Goal: Download file/media

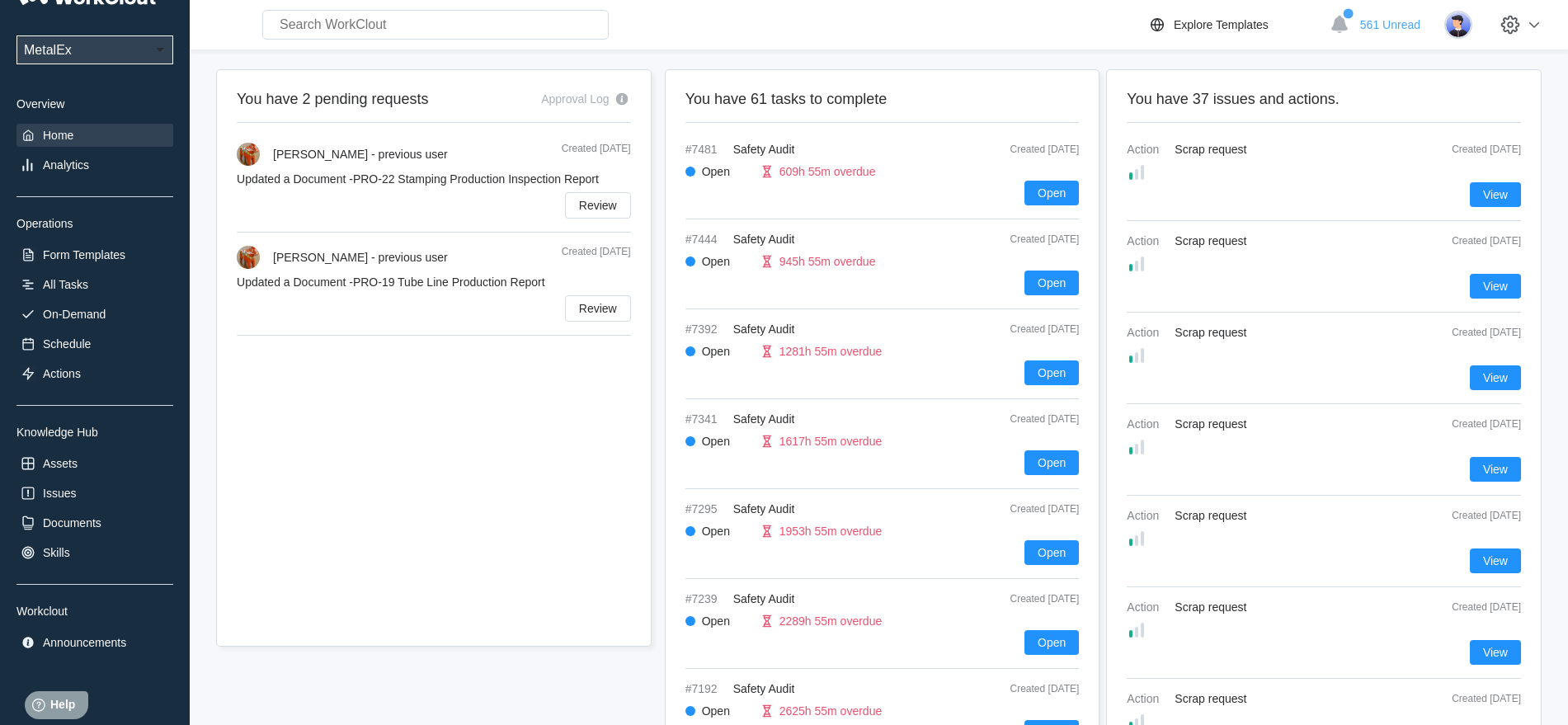
scroll to position [57, 0]
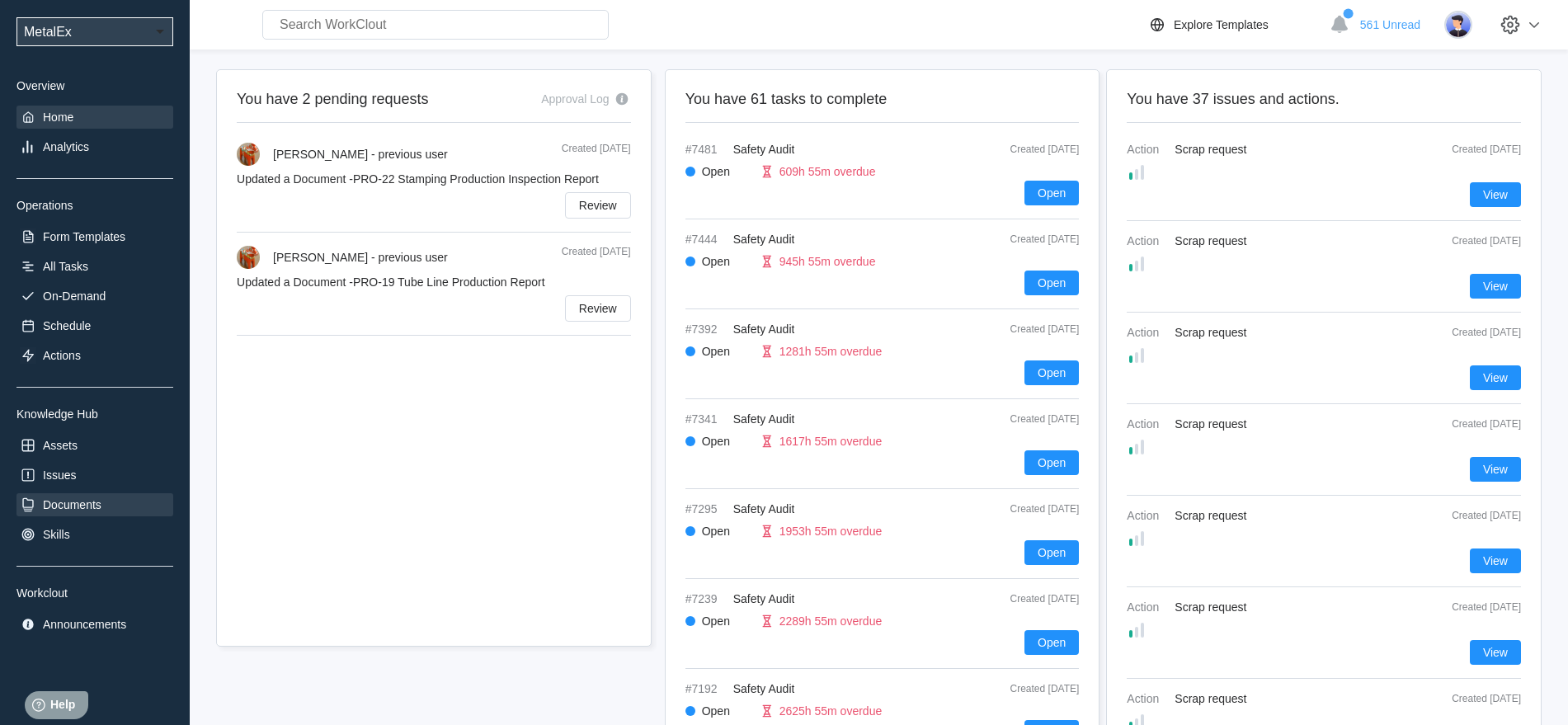
click at [68, 507] on div "Documents" at bounding box center [72, 504] width 58 height 14
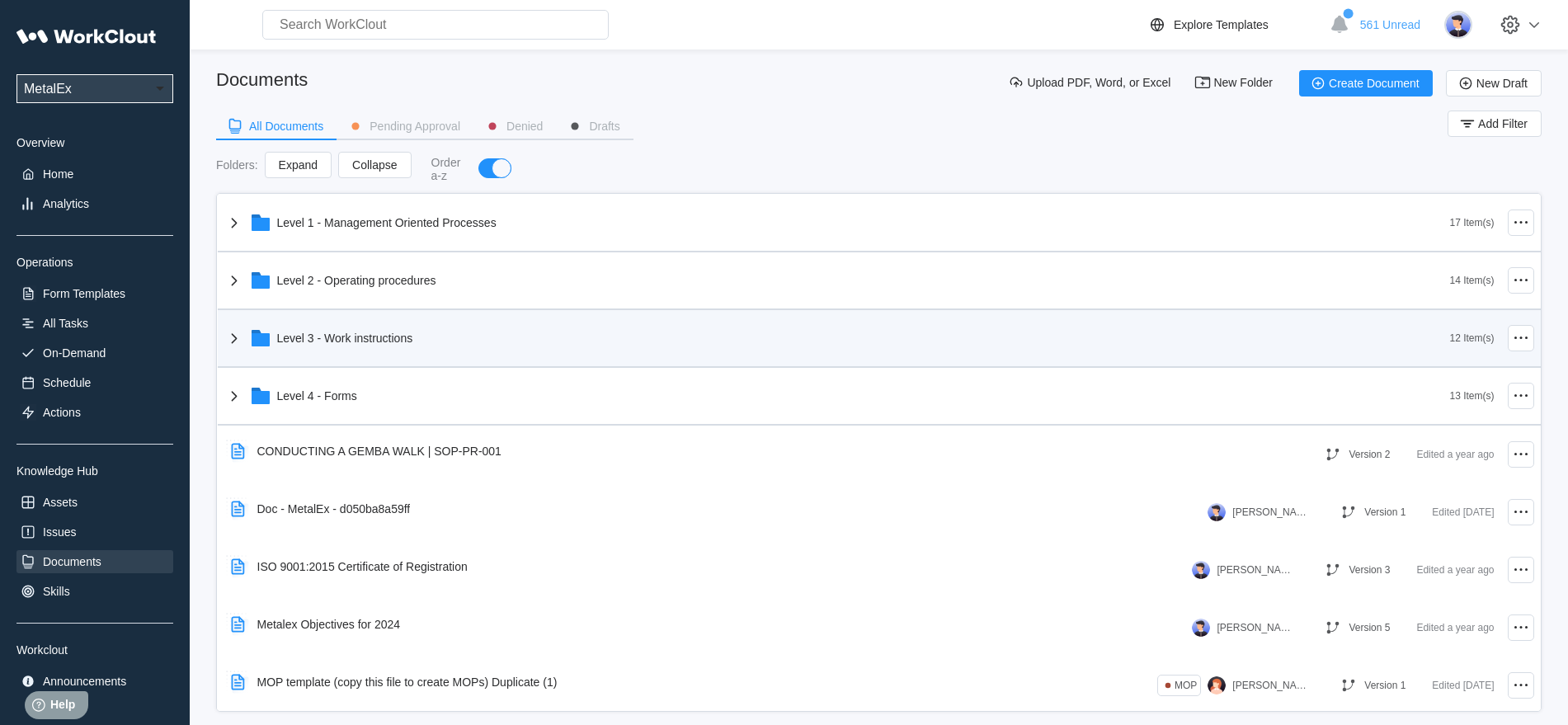
click at [232, 335] on icon at bounding box center [235, 338] width 20 height 20
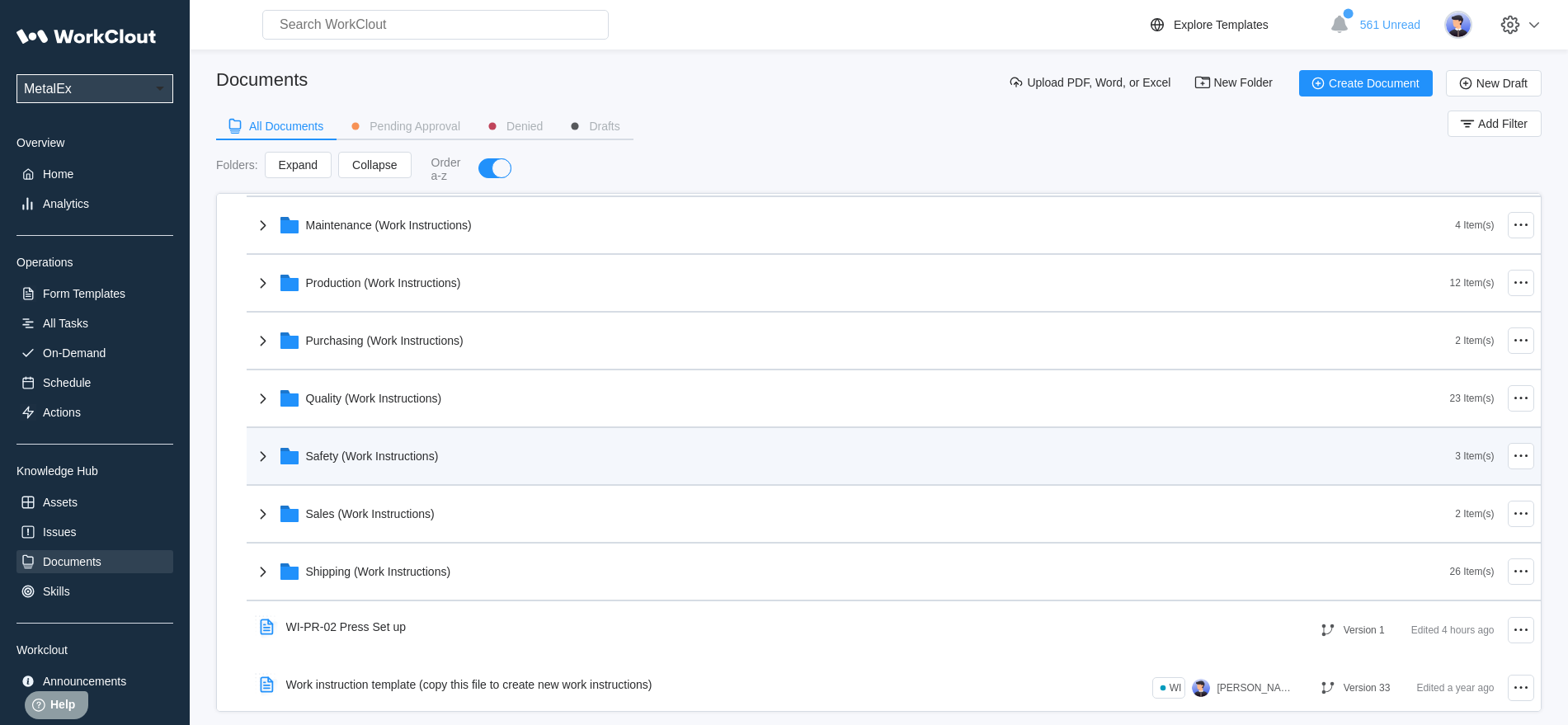
scroll to position [309, 0]
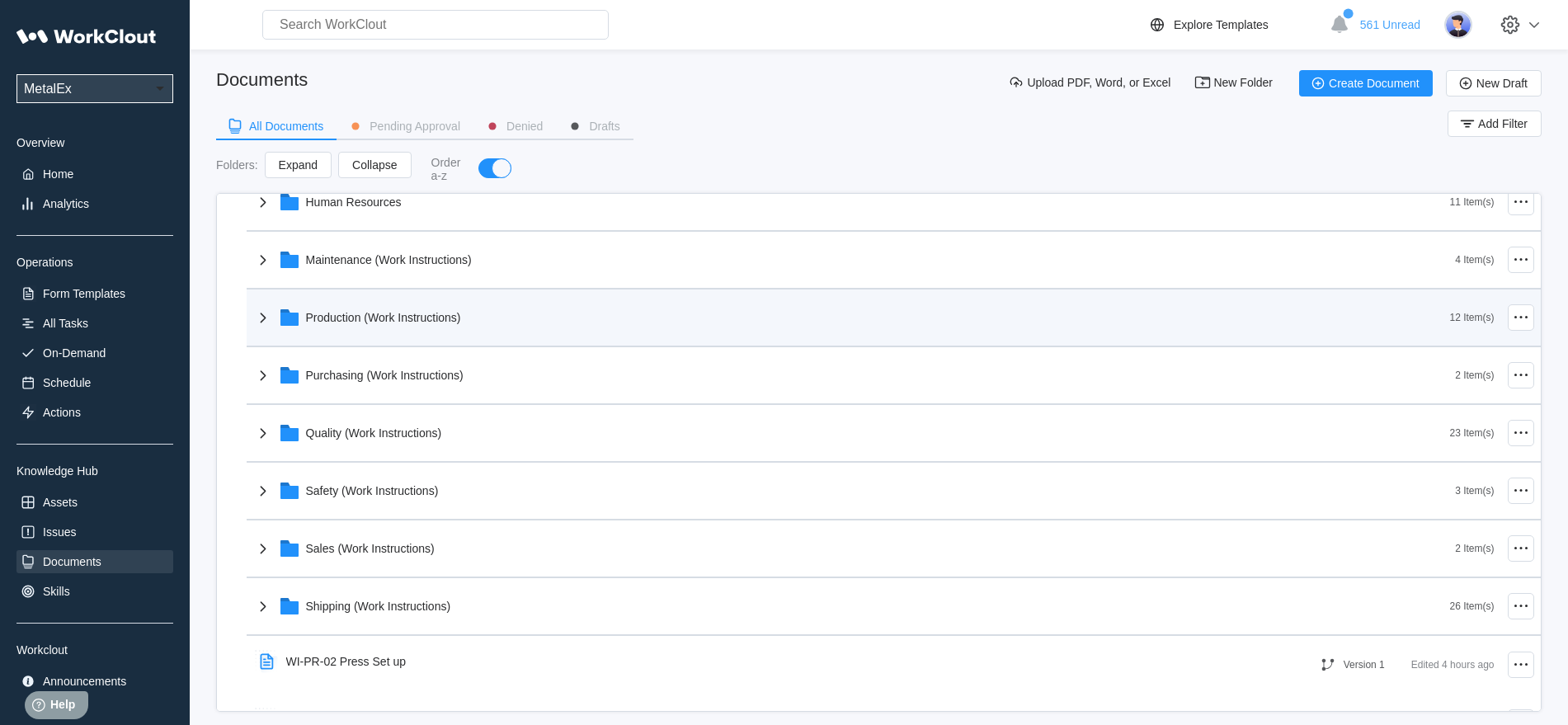
click at [261, 316] on icon at bounding box center [264, 317] width 20 height 20
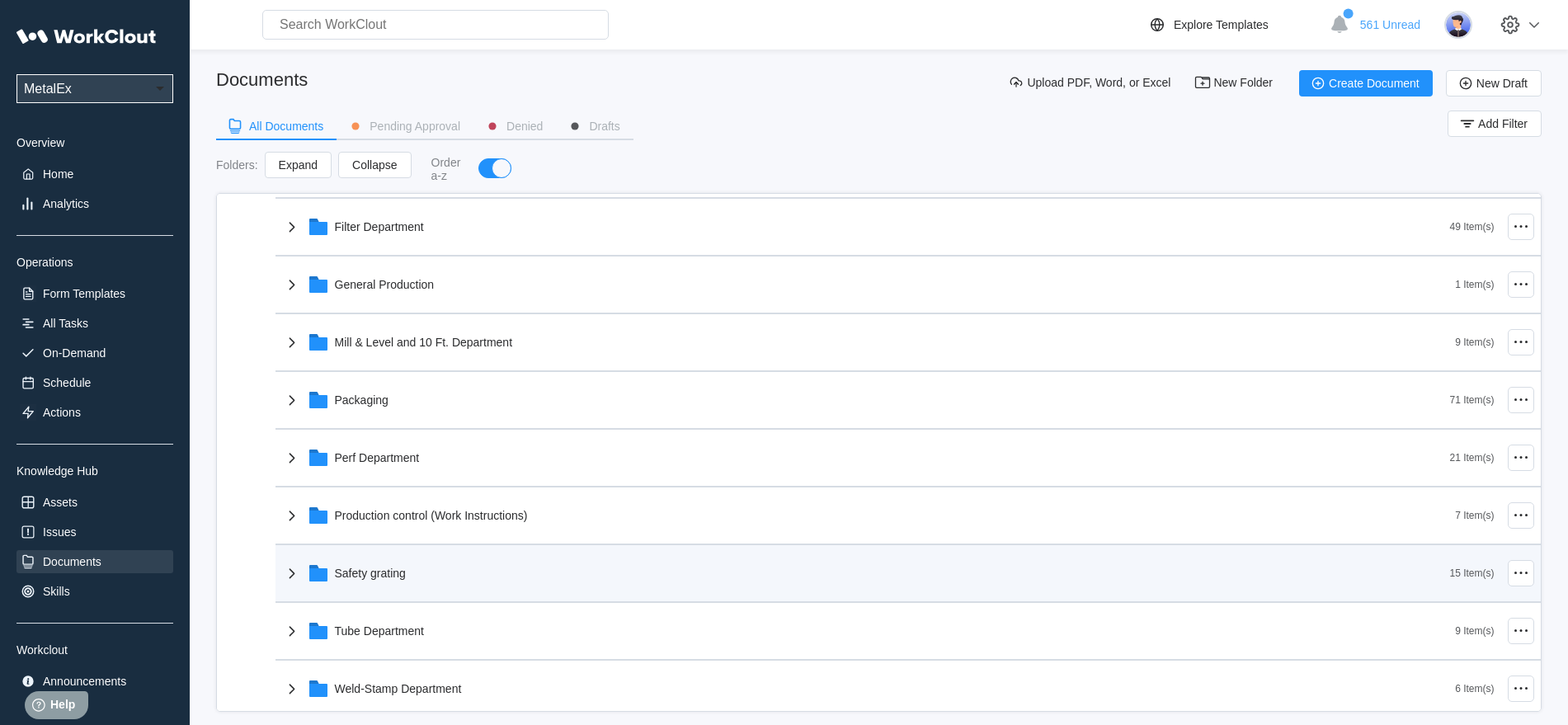
scroll to position [618, 0]
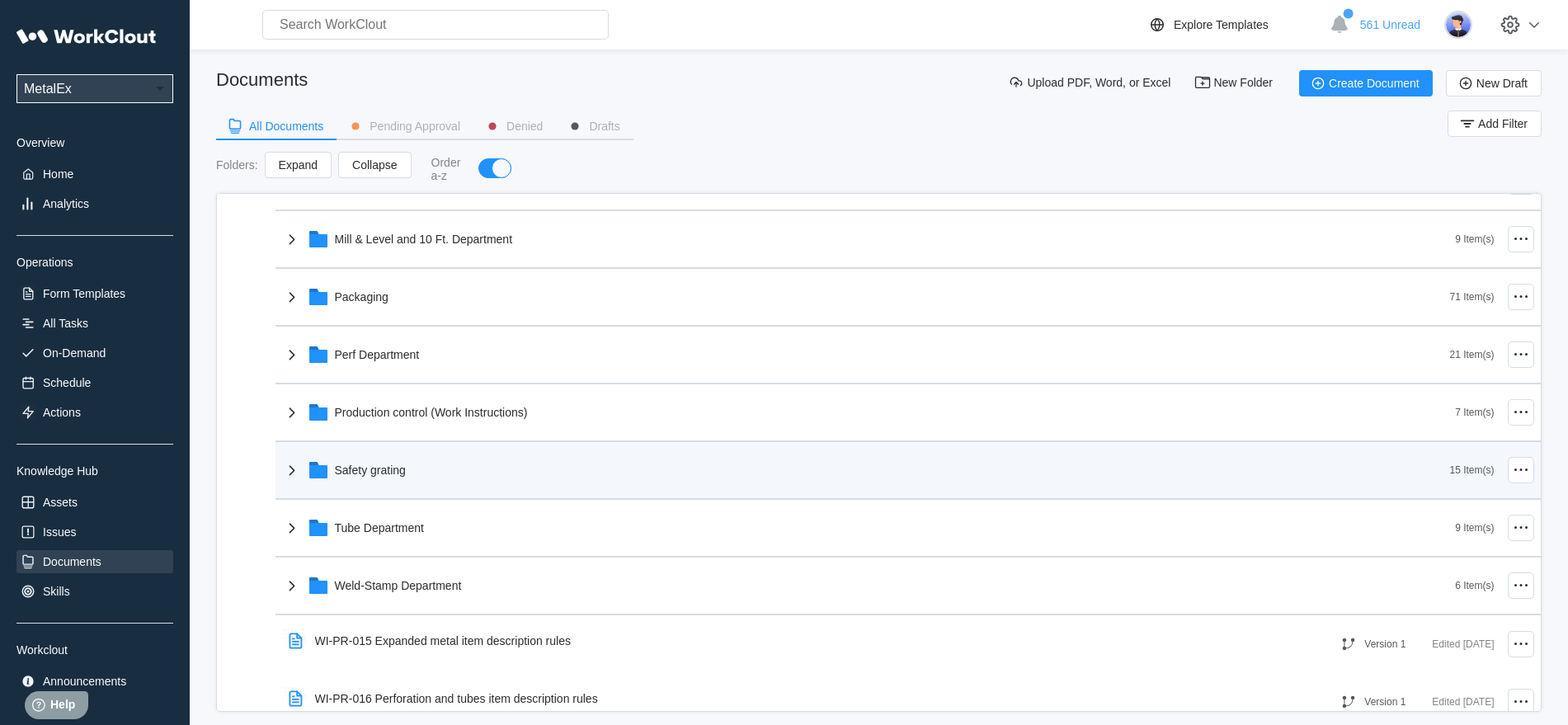
click at [289, 464] on icon at bounding box center [292, 470] width 20 height 20
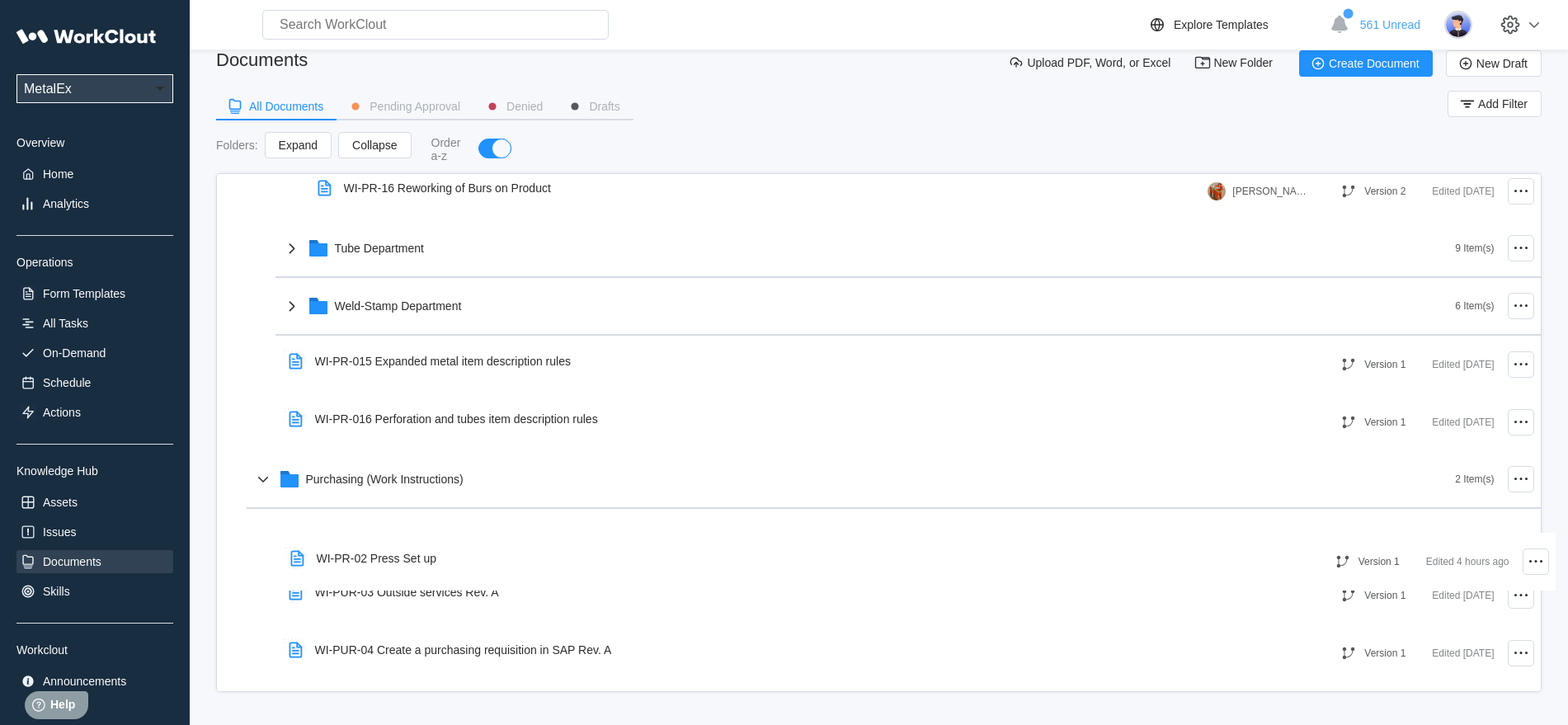
scroll to position [1744, 0]
drag, startPoint x: 364, startPoint y: 469, endPoint x: 404, endPoint y: 534, distance: 76.3
click at [404, 534] on div "Level 1 - Management Oriented Processes 17 Item(s) Level 2 - Operating procedur…" at bounding box center [879, 710] width 1323 height 4559
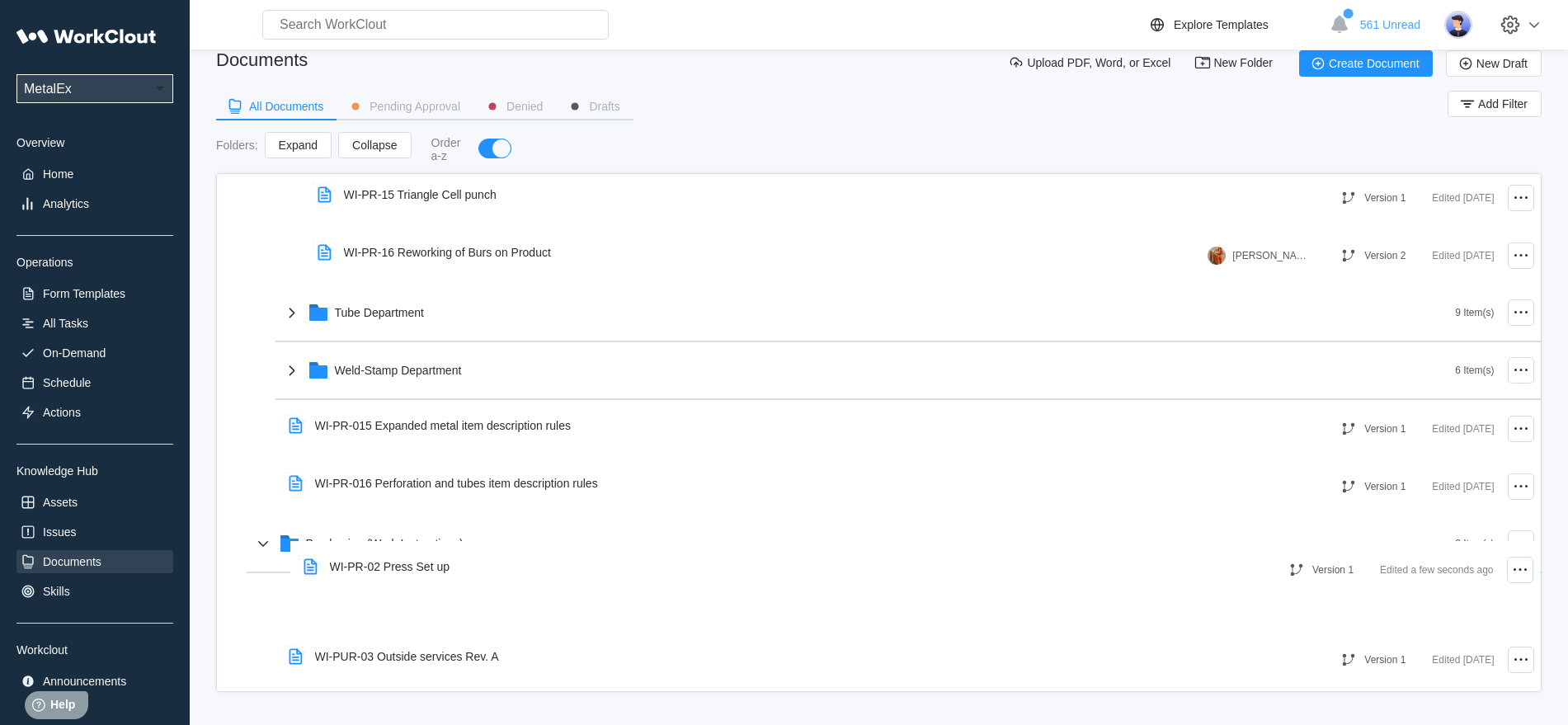
scroll to position [1687, 0]
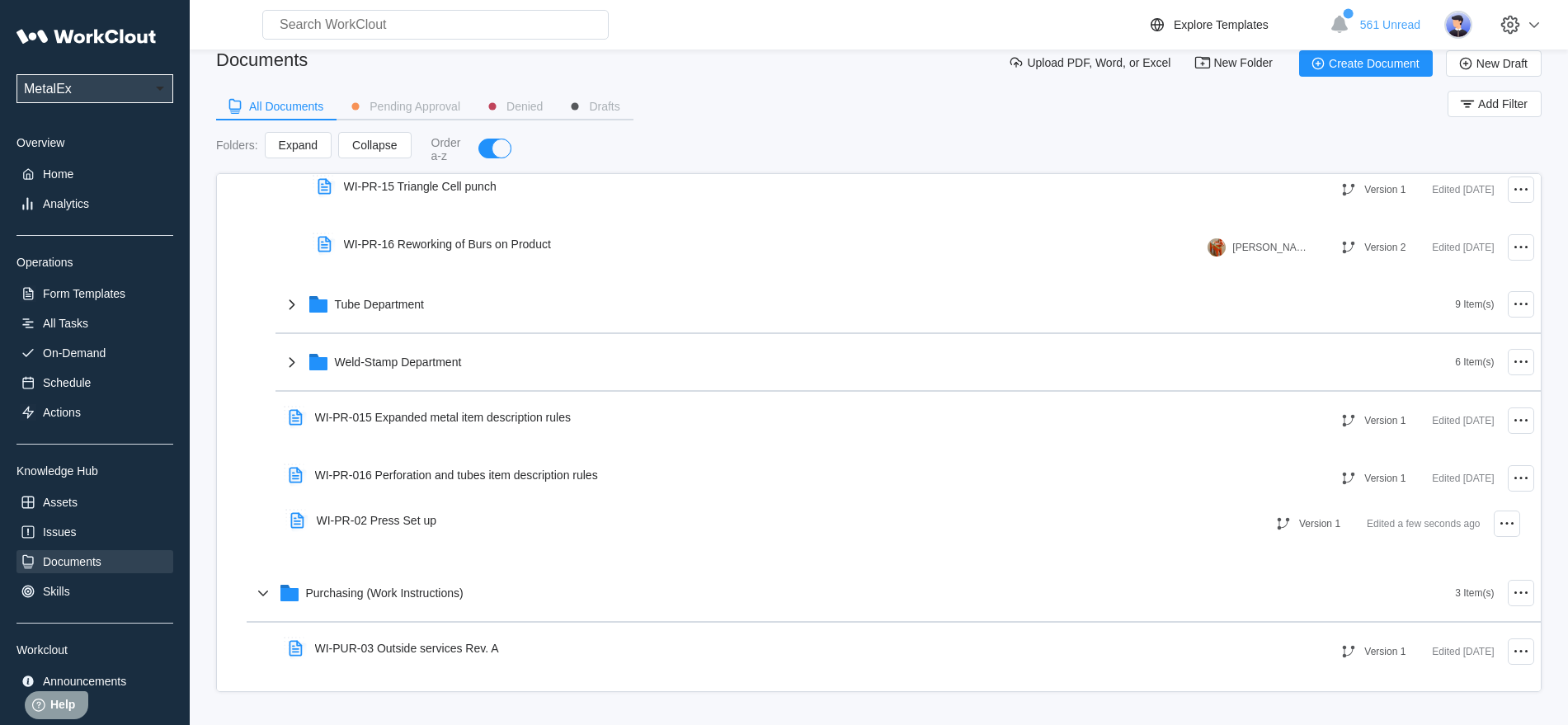
drag, startPoint x: 354, startPoint y: 635, endPoint x: 359, endPoint y: 521, distance: 114.1
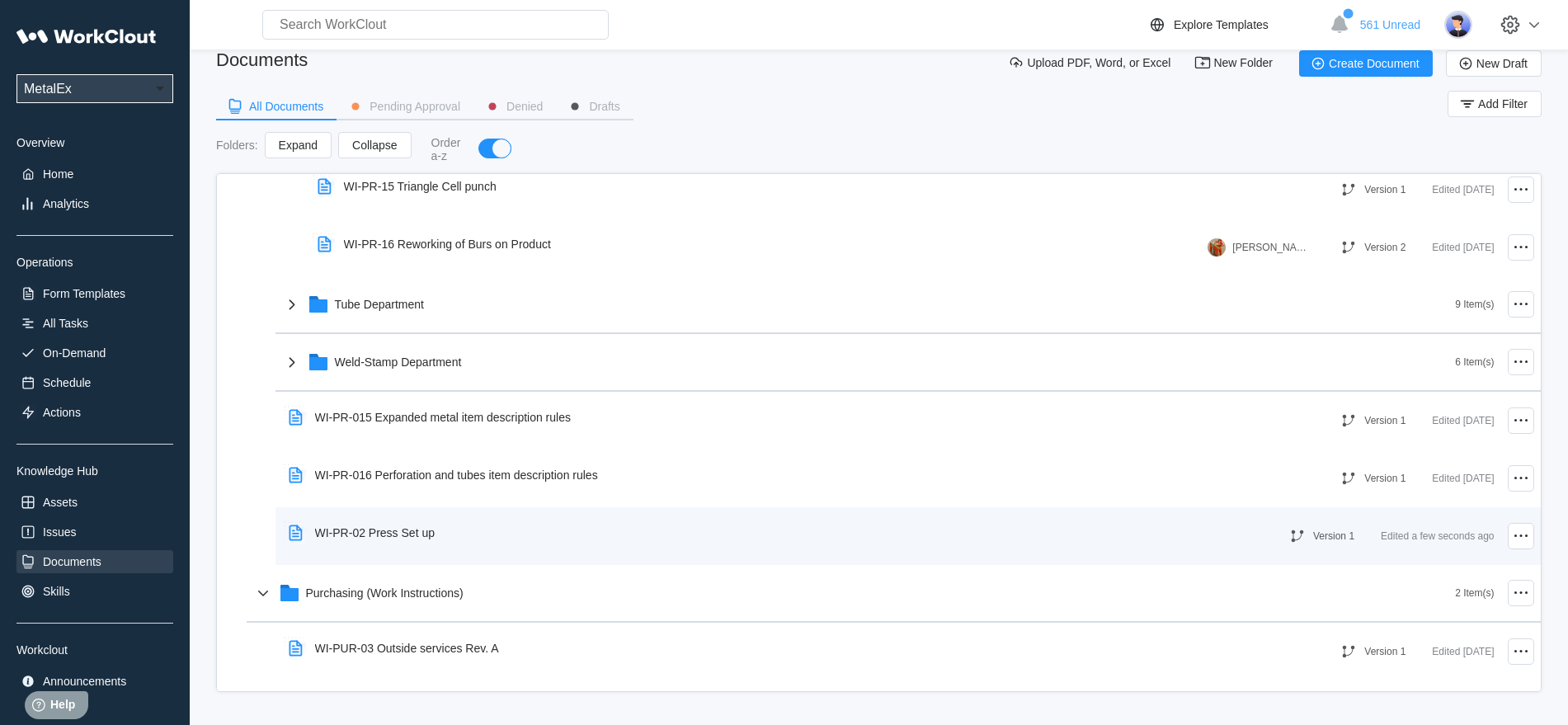
click at [368, 531] on div "WI-PR-02 Press Set up" at bounding box center [375, 532] width 120 height 14
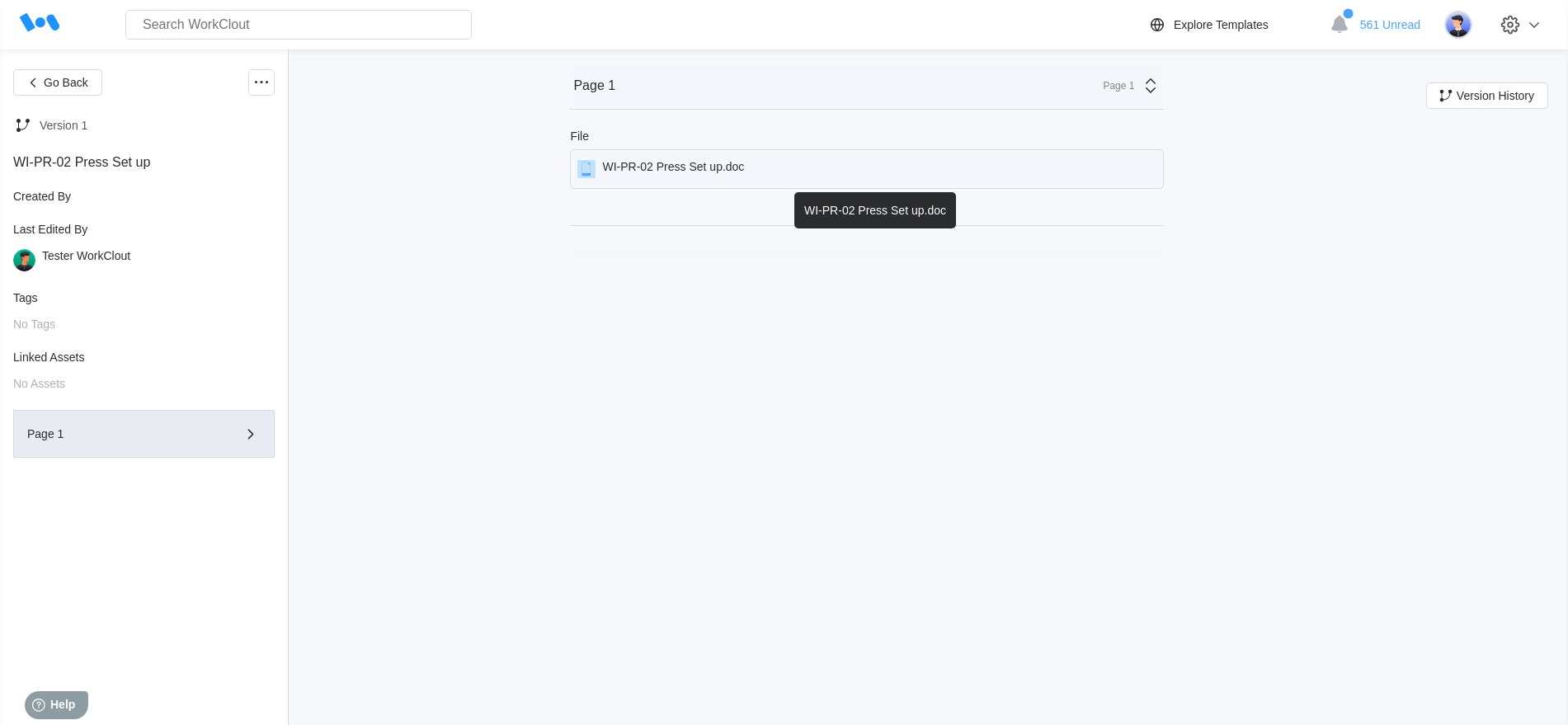
click at [665, 166] on div "WI-PR-02 Press Set up.doc" at bounding box center [673, 169] width 142 height 18
